Goal: Information Seeking & Learning: Learn about a topic

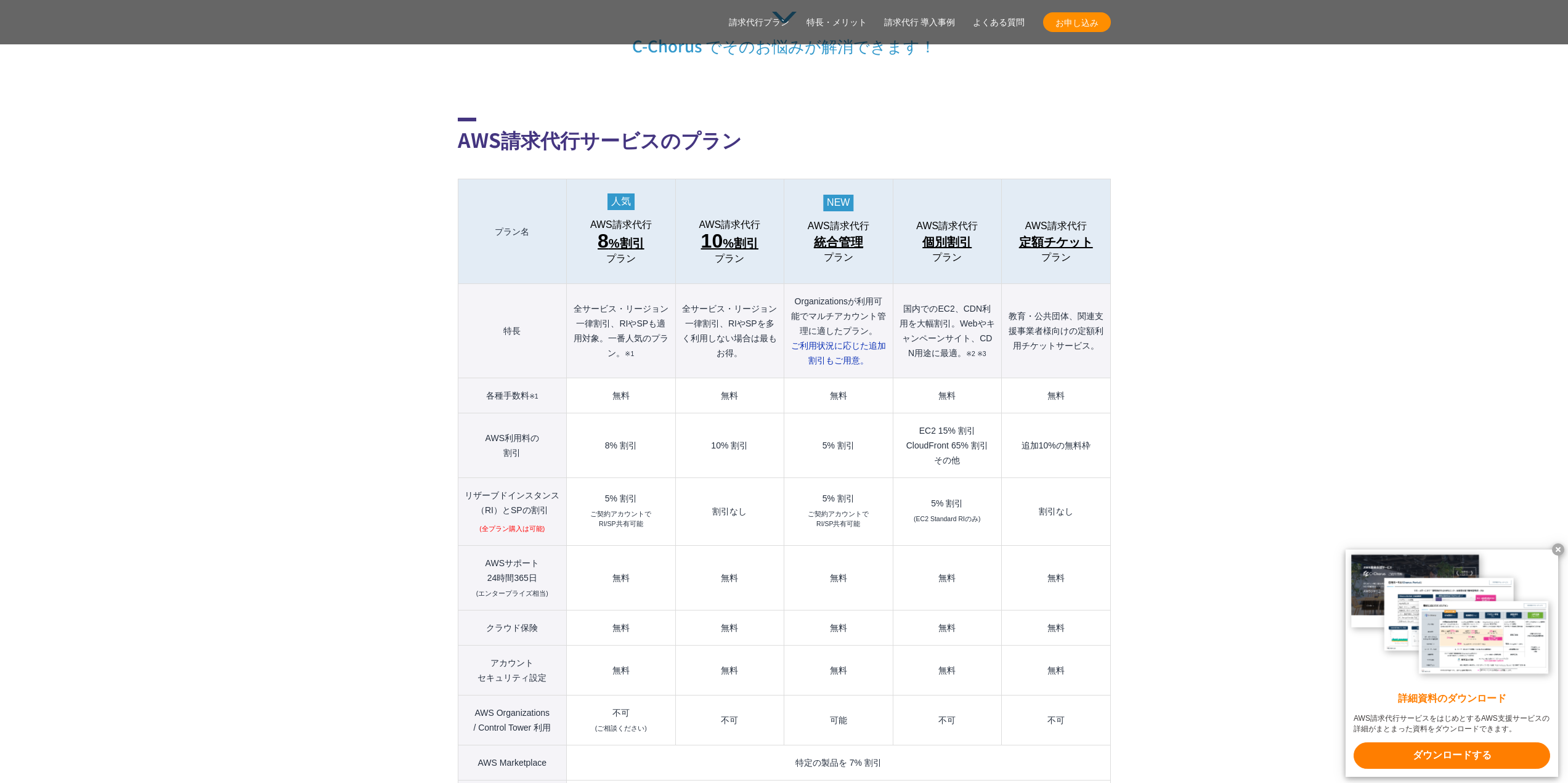
scroll to position [1293, 0]
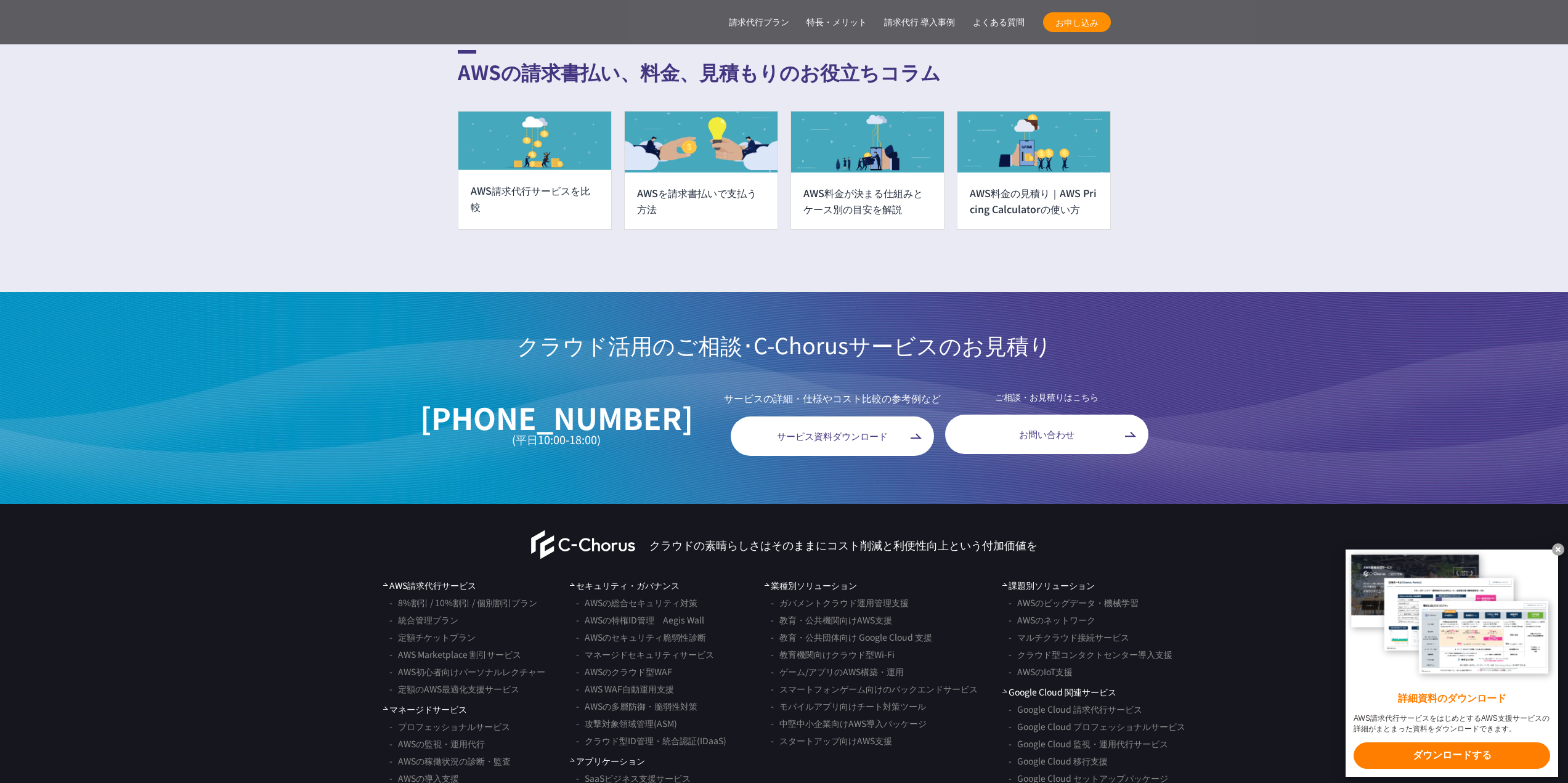
scroll to position [9483, 0]
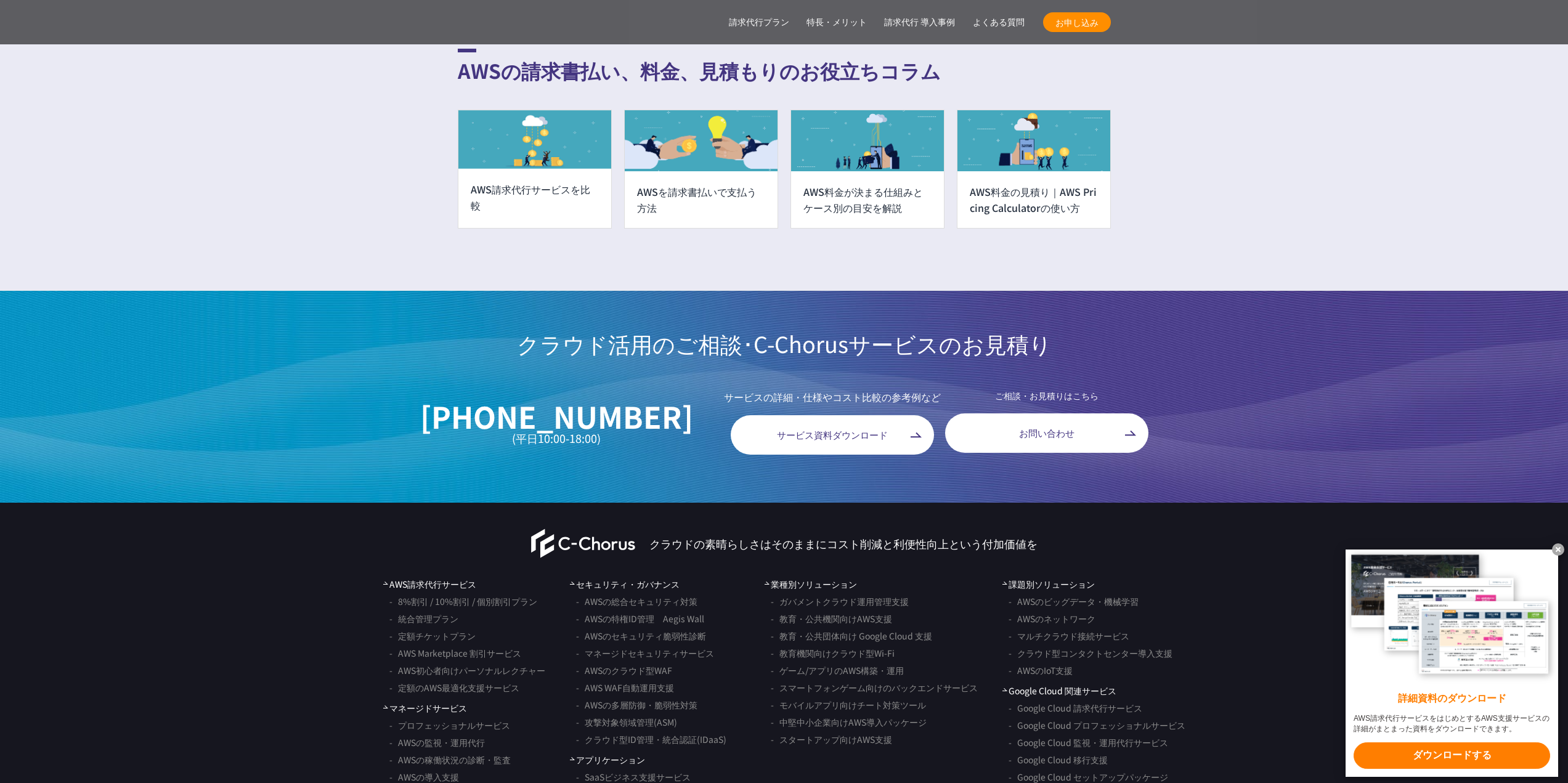
click at [1009, 191] on div "AWS料金の見積り｜AWS Pricing Calculatorの使い方" at bounding box center [1034, 199] width 153 height 57
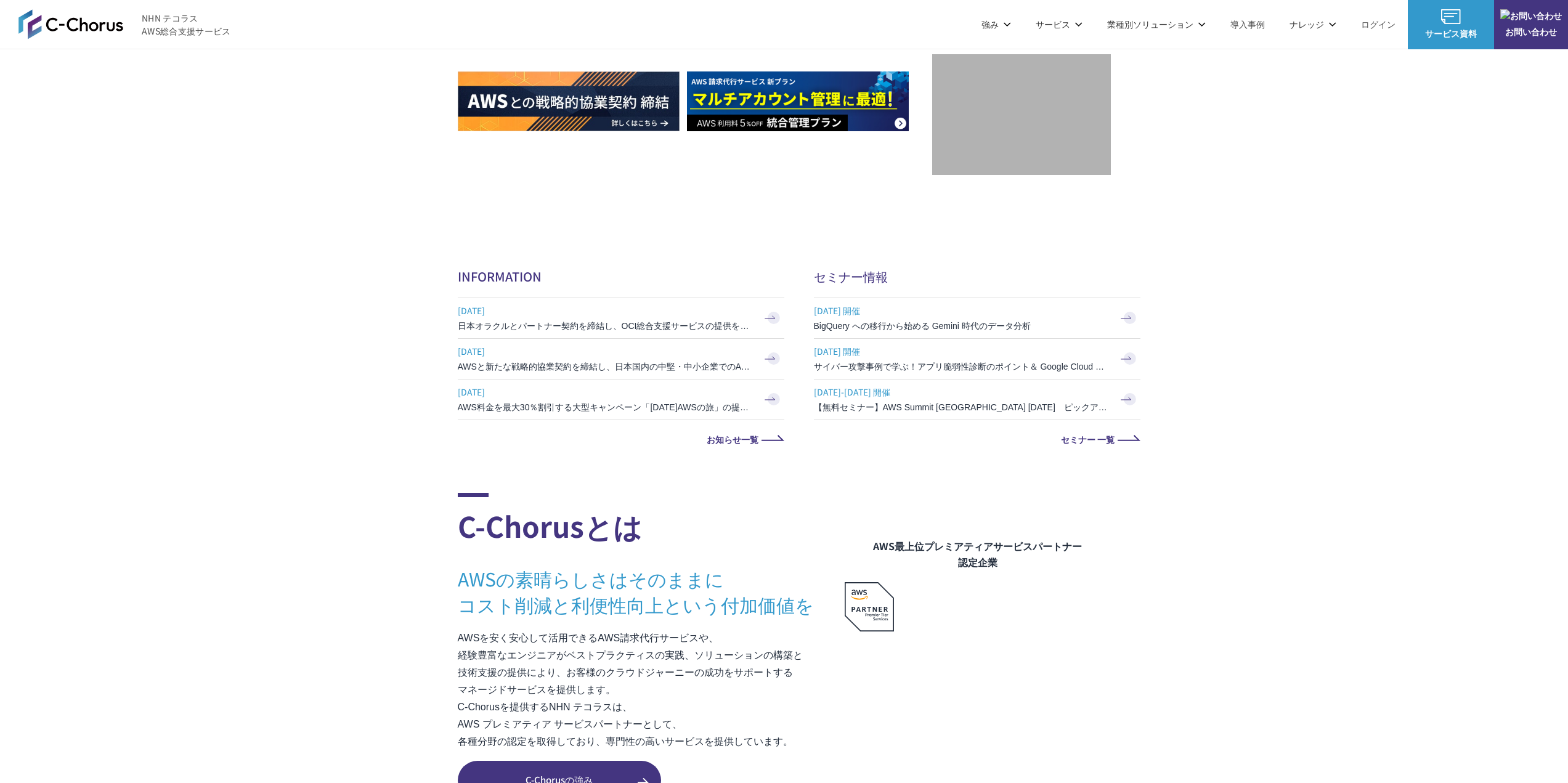
scroll to position [1293, 0]
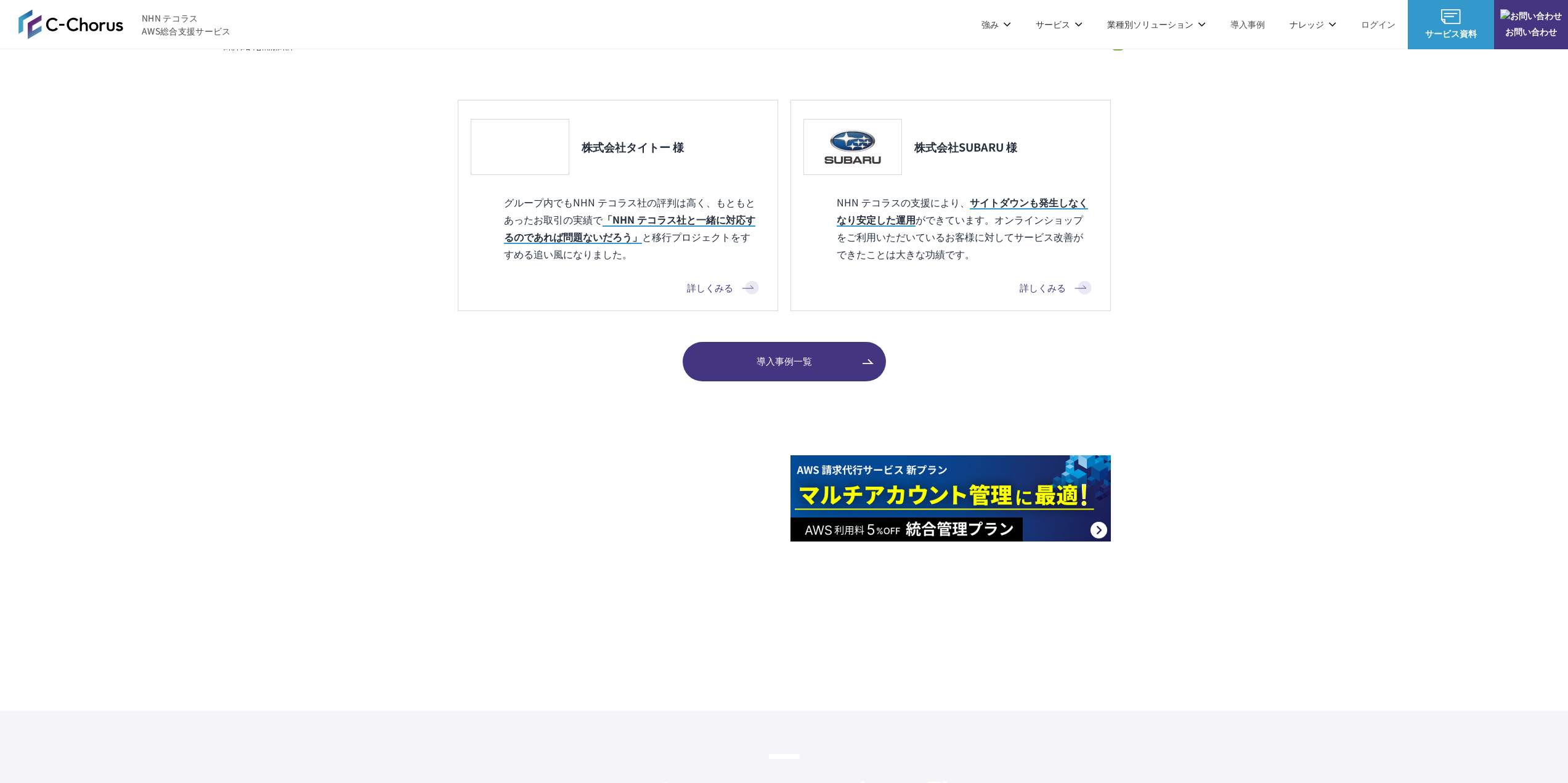
click at [1372, 24] on link "ログイン" at bounding box center [1378, 24] width 34 height 13
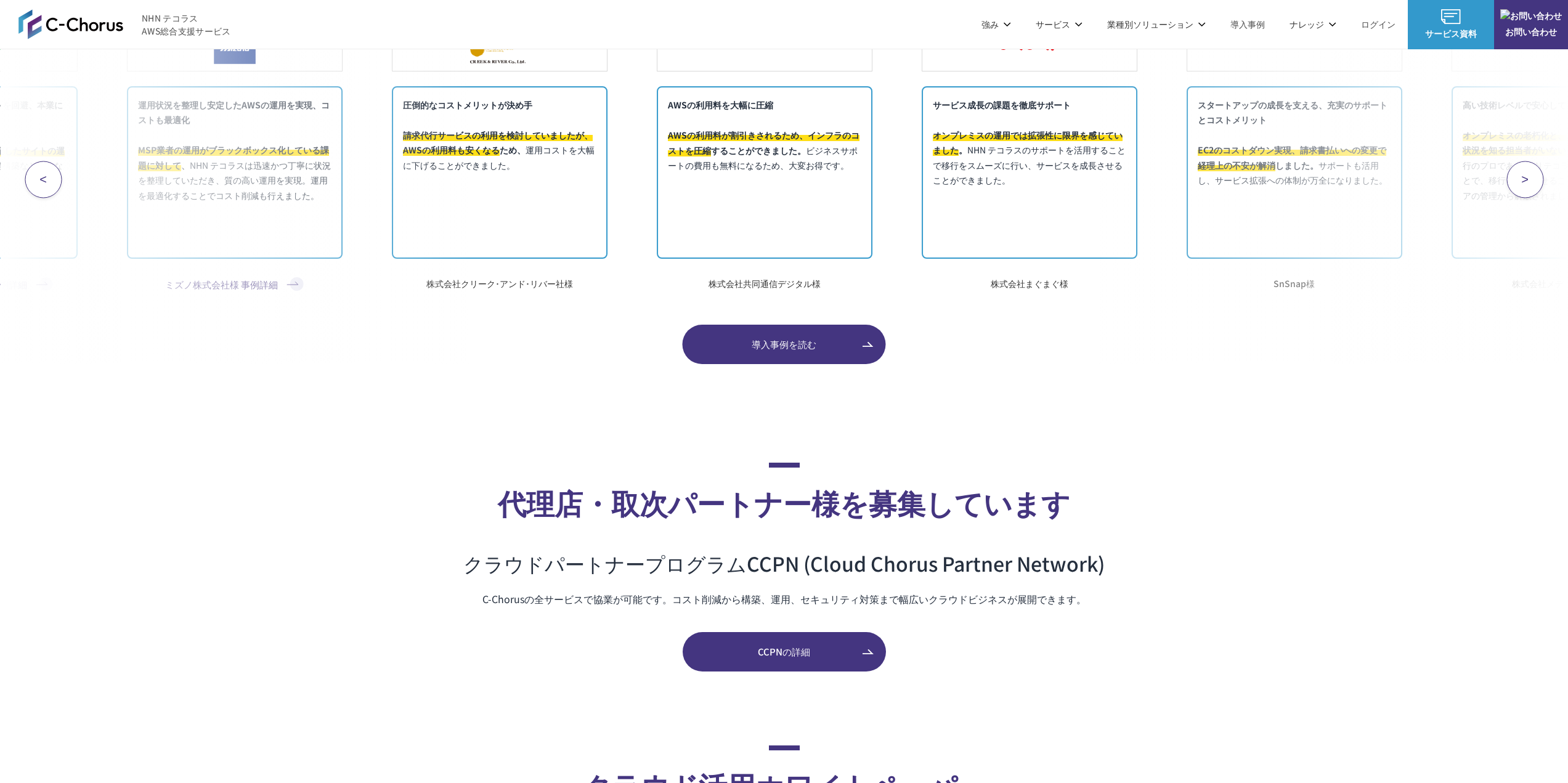
scroll to position [5073, 0]
click at [777, 663] on link "CCPNの詳細" at bounding box center [784, 652] width 204 height 39
